Goal: Task Accomplishment & Management: Manage account settings

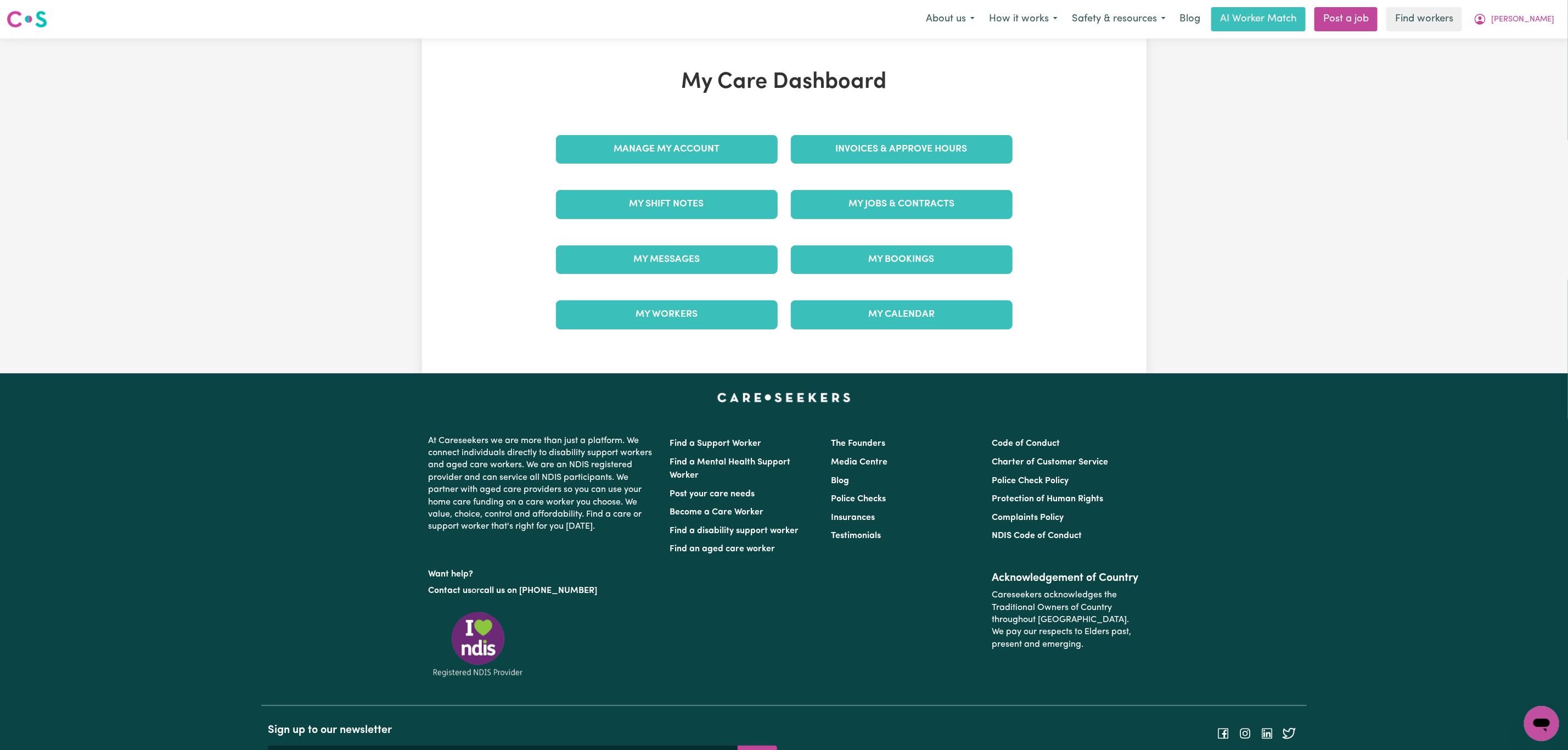
click at [695, 268] on link "My Messages" at bounding box center [667, 260] width 222 height 28
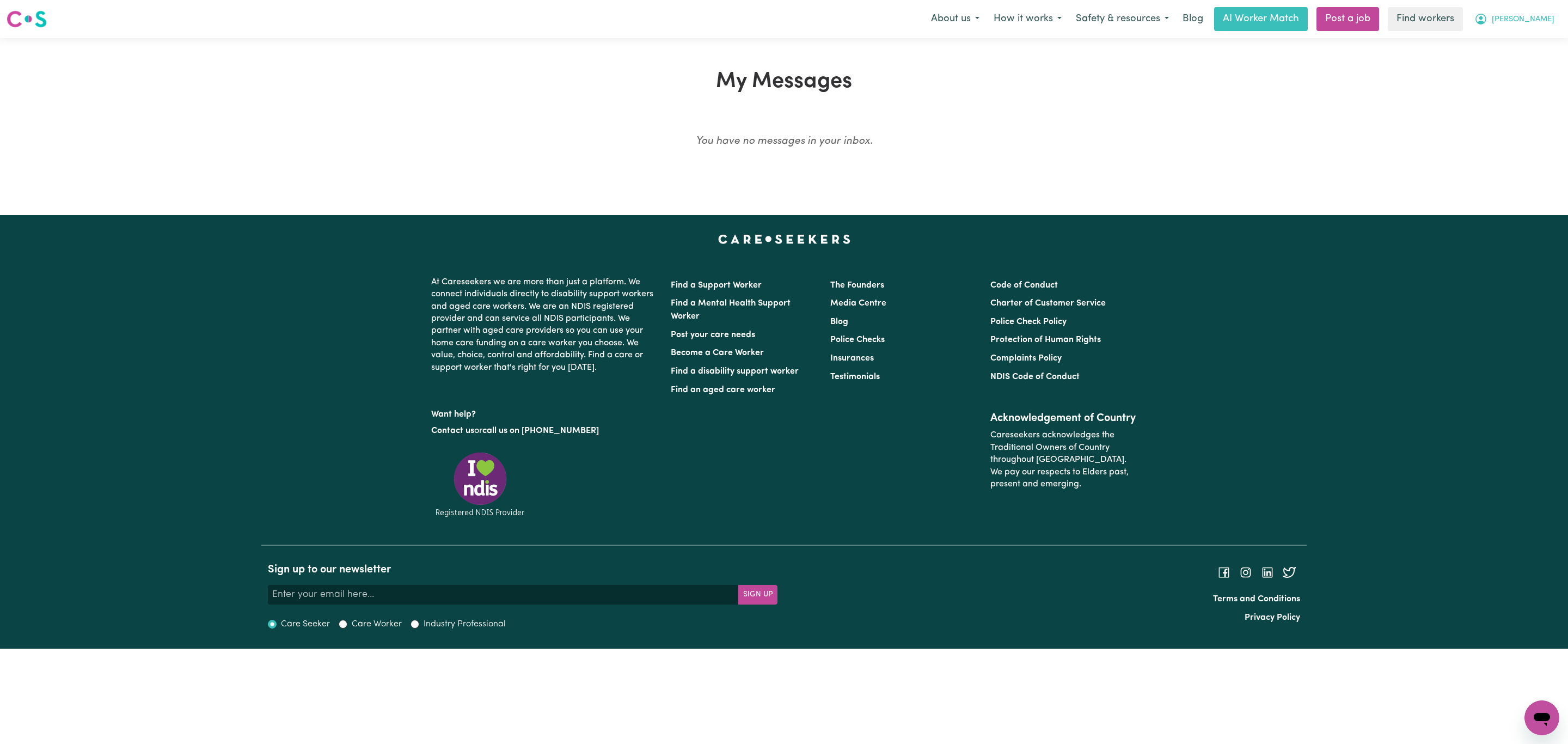
click at [1520, 12] on button "[PERSON_NAME]" at bounding box center [1514, 19] width 94 height 23
click at [1517, 34] on link "My Dashboard" at bounding box center [1518, 42] width 86 height 21
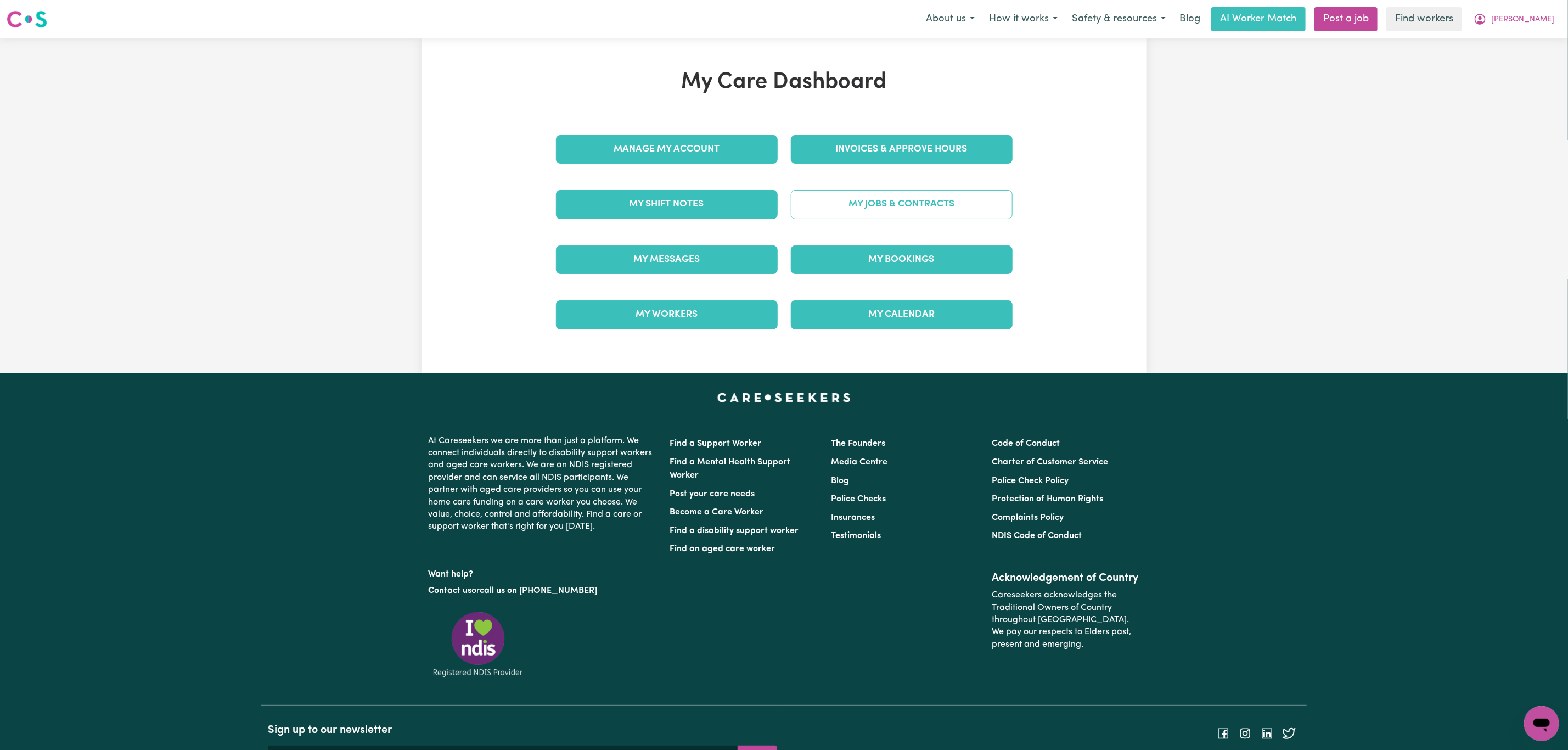
click at [871, 195] on link "My Jobs & Contracts" at bounding box center [902, 204] width 222 height 28
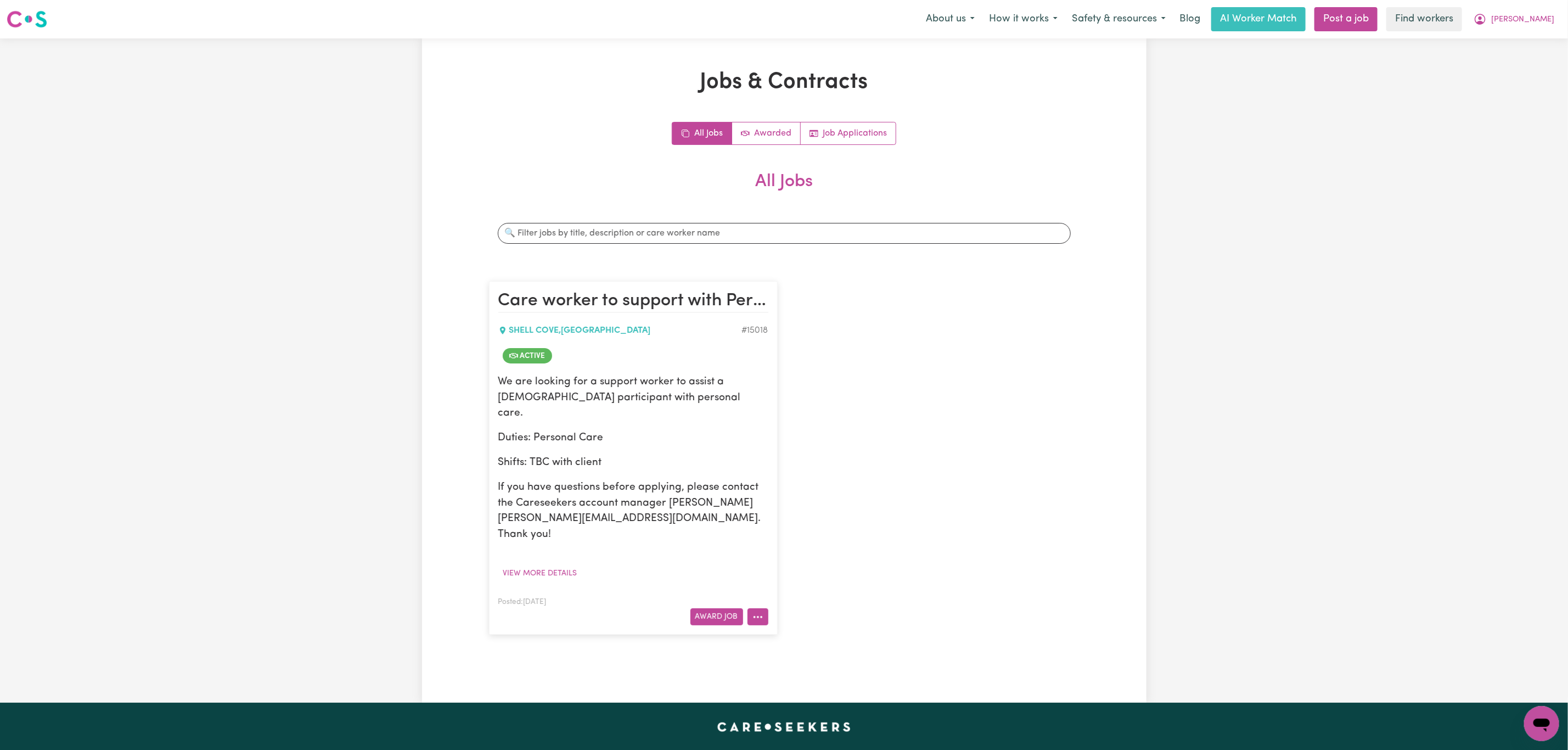
click at [755, 611] on icon "More options" at bounding box center [758, 617] width 11 height 11
click at [806, 676] on link "Hide Job" at bounding box center [801, 687] width 106 height 22
click at [1545, 15] on span "[PERSON_NAME]" at bounding box center [1523, 20] width 63 height 12
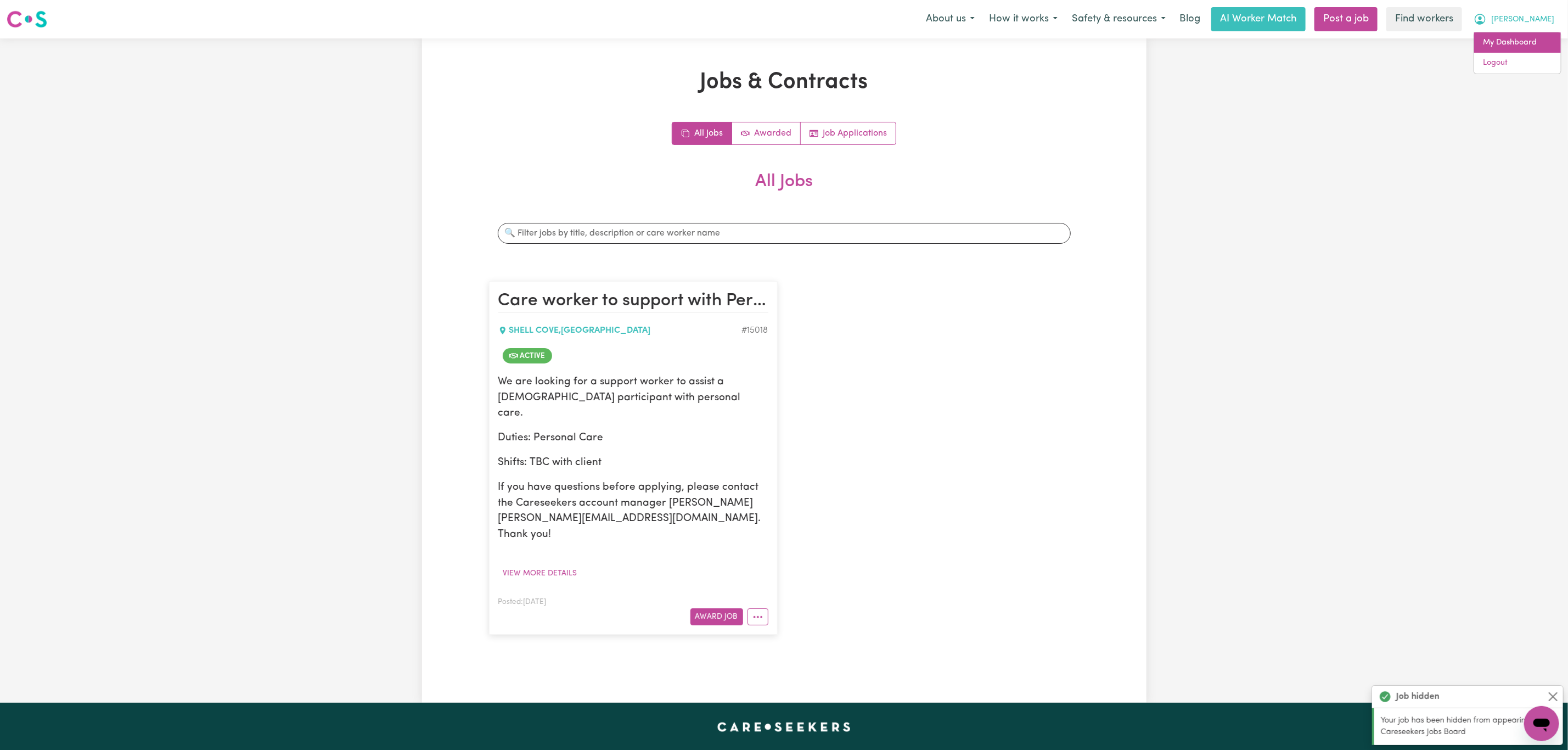
click at [1515, 37] on link "My Dashboard" at bounding box center [1518, 42] width 87 height 21
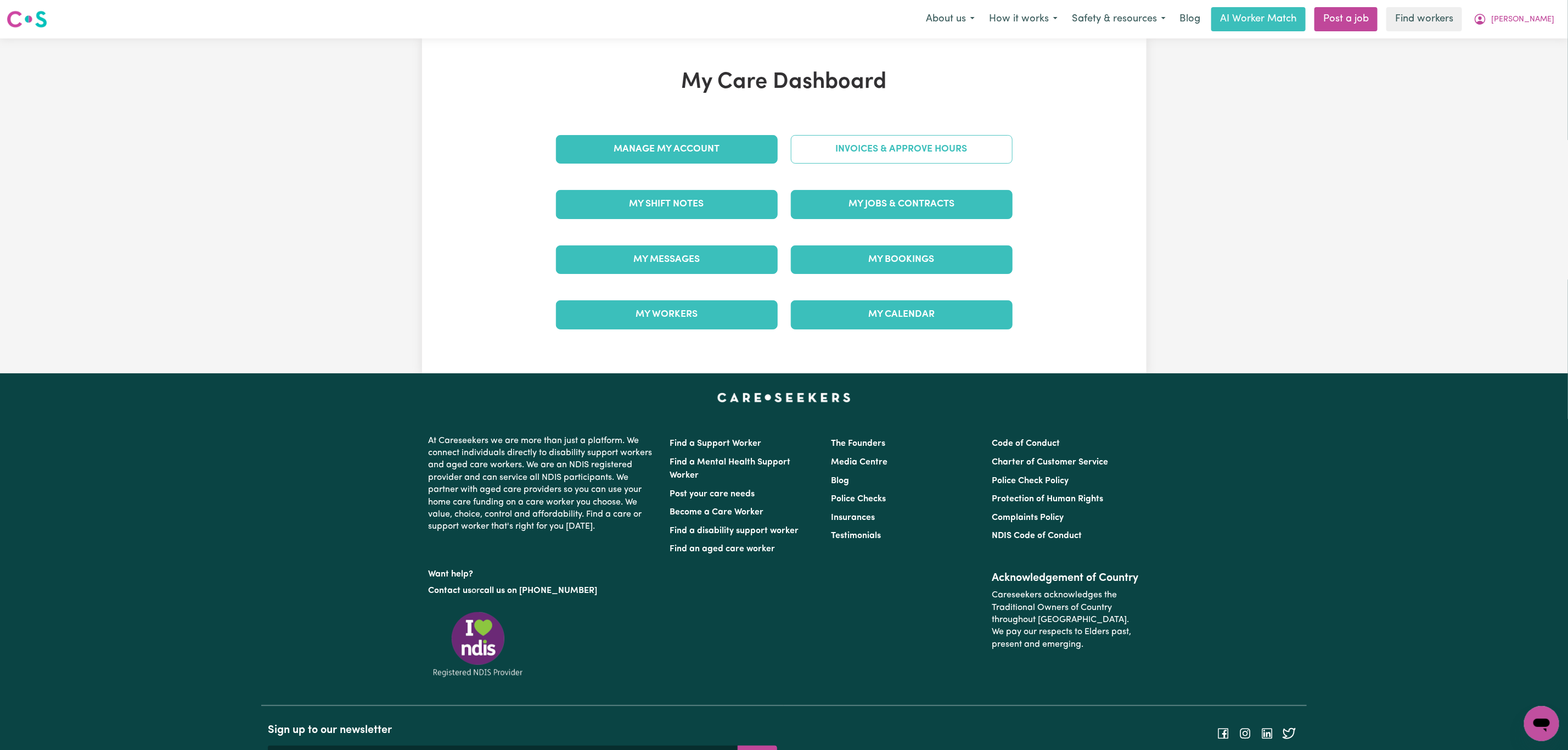
click at [857, 145] on link "Invoices & Approve Hours" at bounding box center [902, 149] width 222 height 28
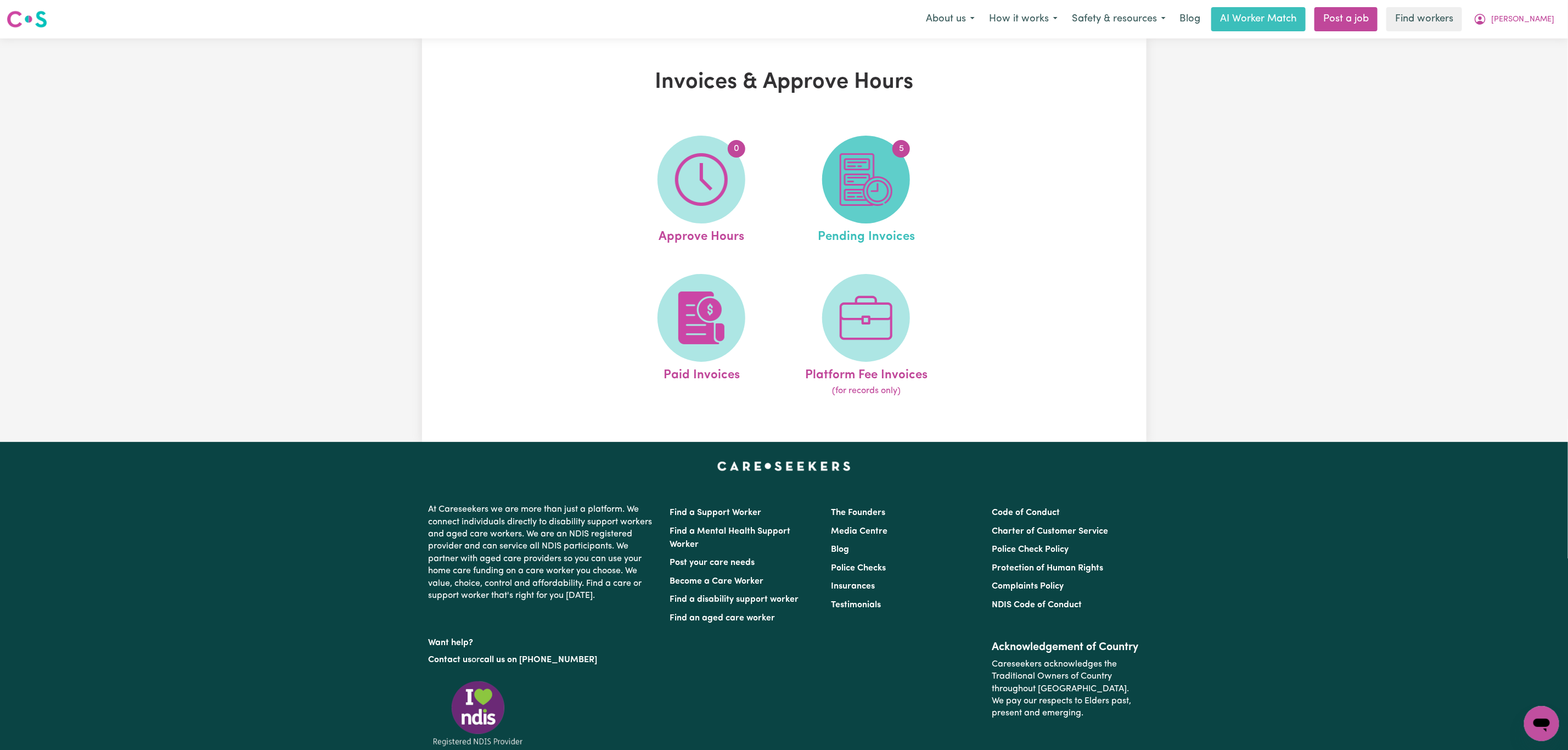
click at [885, 200] on img at bounding box center [866, 180] width 52 height 52
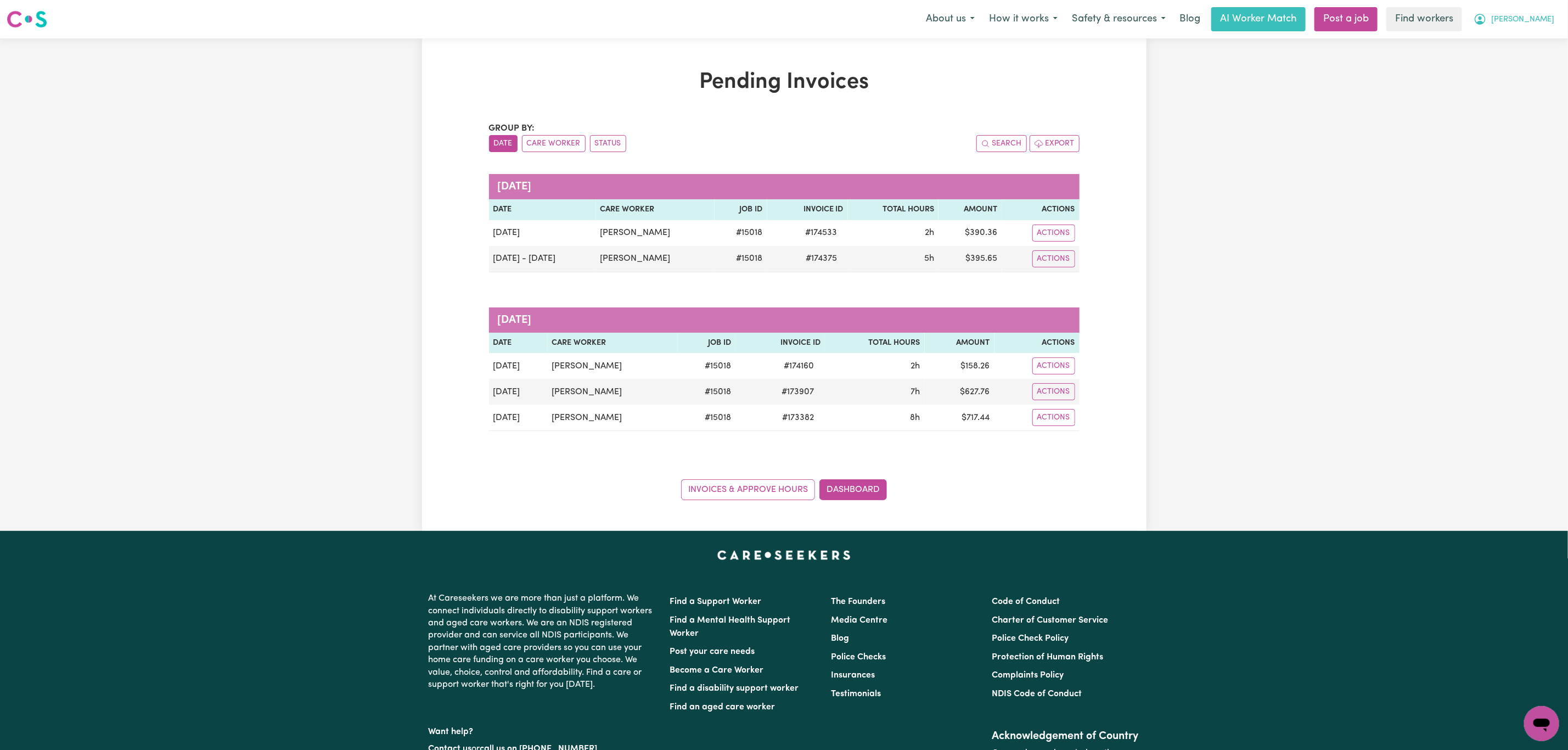
click at [1553, 13] on button "[PERSON_NAME]" at bounding box center [1514, 19] width 95 height 23
click at [1532, 63] on link "Logout" at bounding box center [1518, 63] width 87 height 21
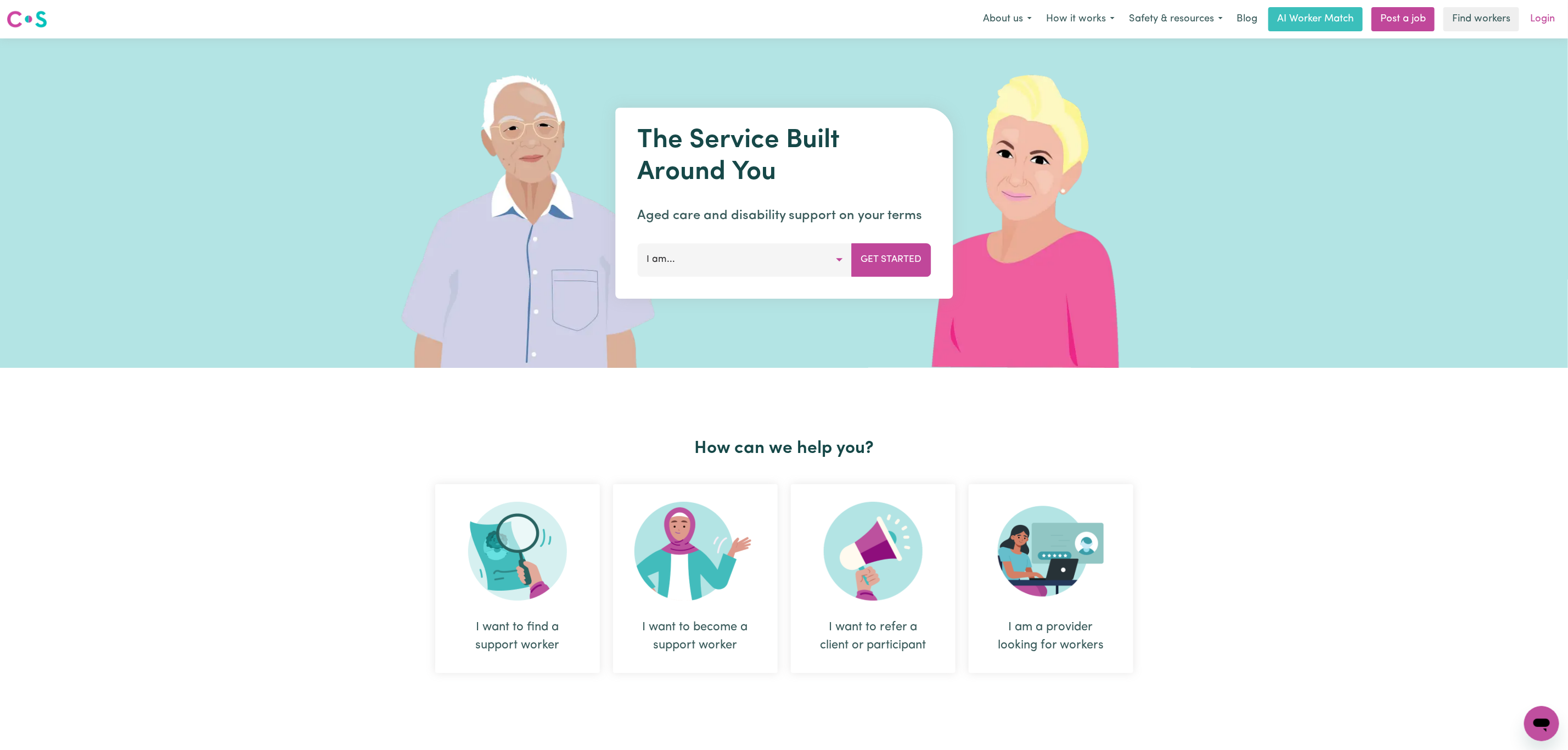
click at [1553, 13] on link "Login" at bounding box center [1542, 20] width 38 height 24
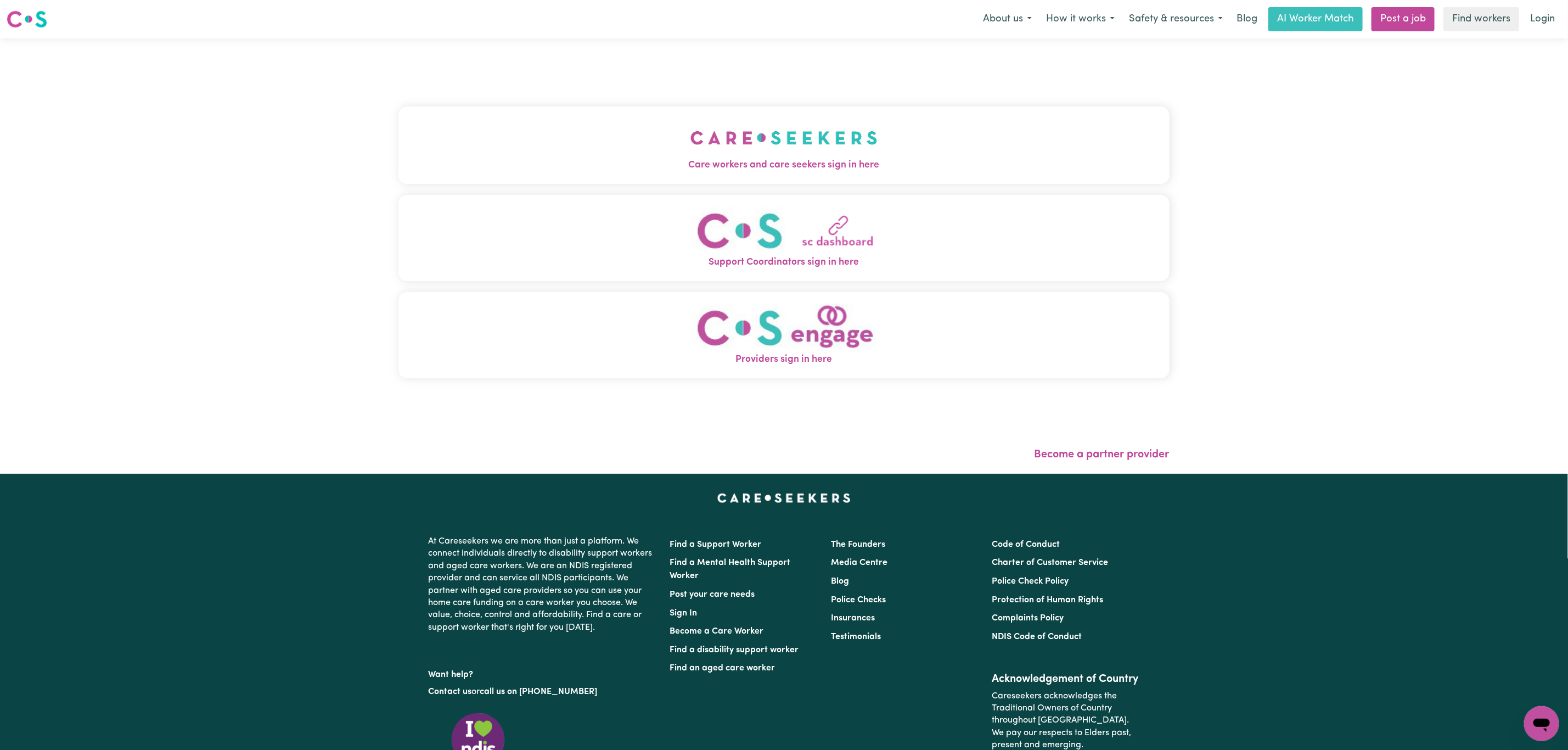
click at [399, 186] on div "Care workers and care seekers sign in here Support Coordinators sign in here Pr…" at bounding box center [784, 248] width 771 height 375
click at [405, 160] on span "Care workers and care seekers sign in here" at bounding box center [784, 165] width 771 height 14
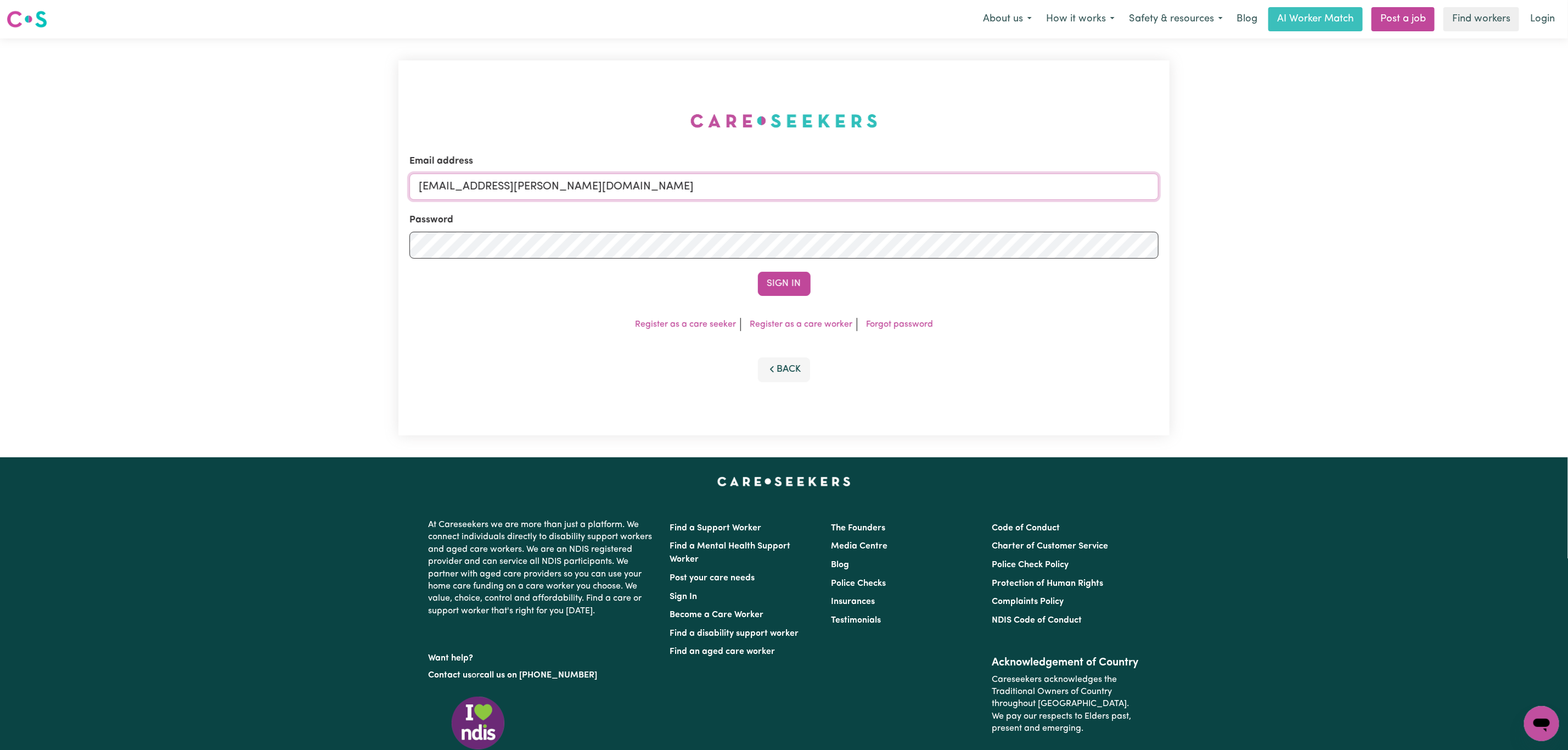
drag, startPoint x: 477, startPoint y: 188, endPoint x: 796, endPoint y: 190, distance: 319.0
click at [799, 193] on input "[EMAIL_ADDRESS][PERSON_NAME][DOMAIN_NAME]" at bounding box center [784, 186] width 749 height 26
paste input "[EMAIL_ADDRESS][DOMAIN_NAME]"
type input "superuser~[EMAIL_ADDRESS][DOMAIN_NAME]"
click at [758, 272] on button "Sign In" at bounding box center [784, 284] width 52 height 24
